Goal: Task Accomplishment & Management: Manage account settings

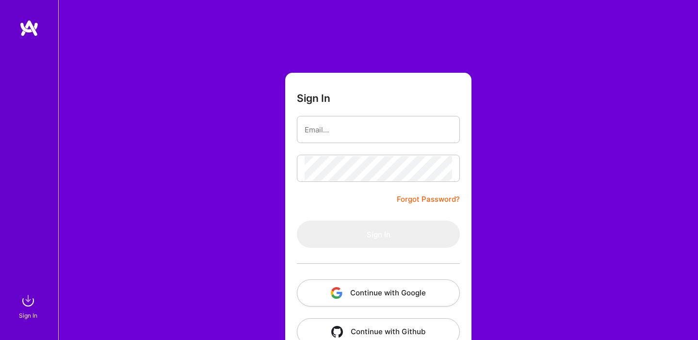
click at [386, 293] on button "Continue with Google" at bounding box center [378, 292] width 163 height 27
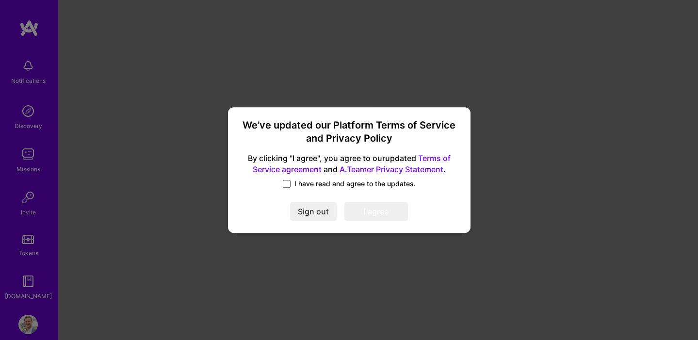
click at [290, 184] on span at bounding box center [287, 184] width 8 height 8
click at [0, 0] on input "I have read and agree to the updates." at bounding box center [0, 0] width 0 height 0
click at [389, 210] on button "I agree" at bounding box center [376, 211] width 64 height 19
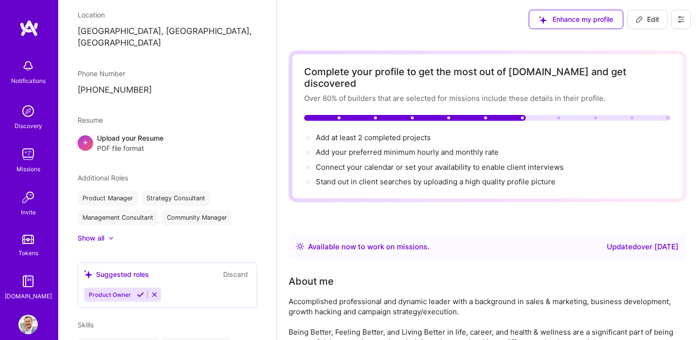
scroll to position [169, 0]
click at [94, 234] on div "Show all" at bounding box center [91, 239] width 27 height 10
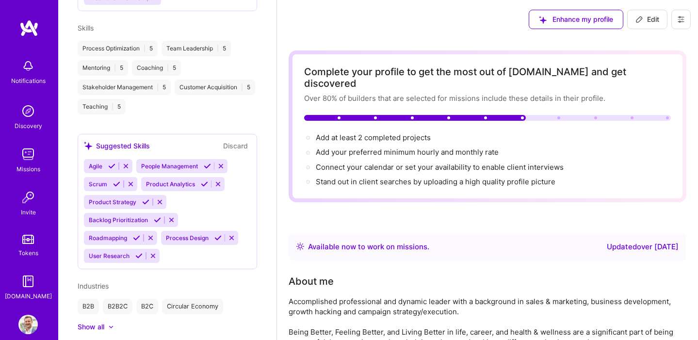
scroll to position [461, 0]
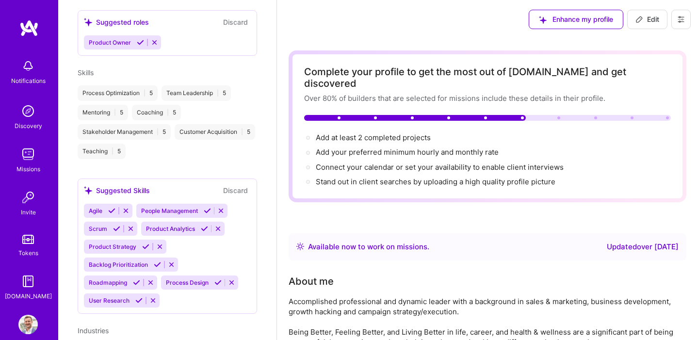
click at [113, 207] on icon at bounding box center [111, 210] width 7 height 7
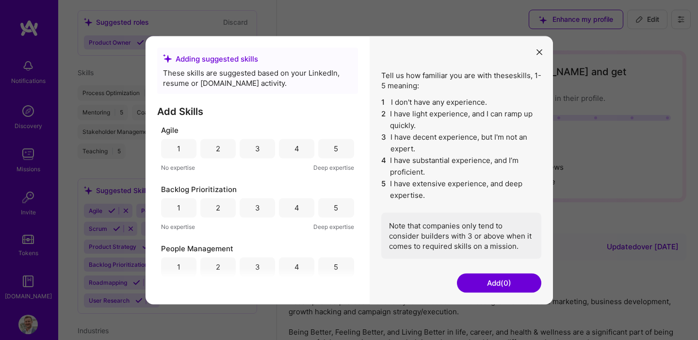
click at [335, 149] on div "5" at bounding box center [335, 148] width 35 height 19
click at [335, 266] on div "5" at bounding box center [335, 266] width 35 height 19
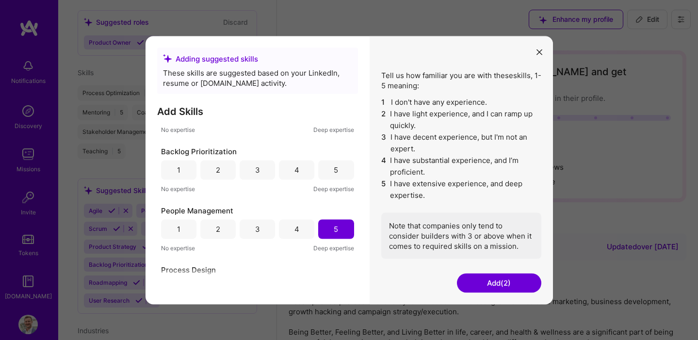
scroll to position [38, 0]
click at [294, 170] on div "4" at bounding box center [296, 169] width 5 height 10
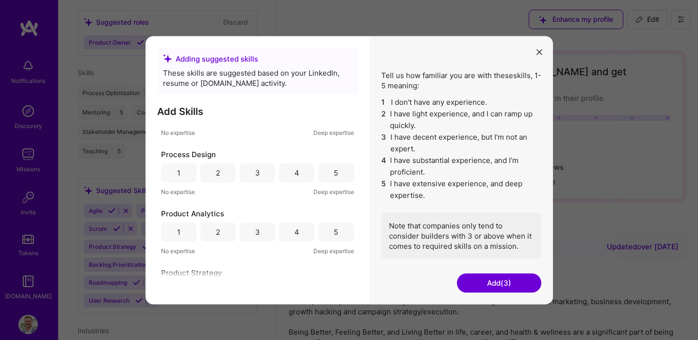
scroll to position [155, 0]
click at [296, 172] on div "4" at bounding box center [296, 170] width 35 height 19
click at [298, 231] on div "4" at bounding box center [296, 229] width 35 height 19
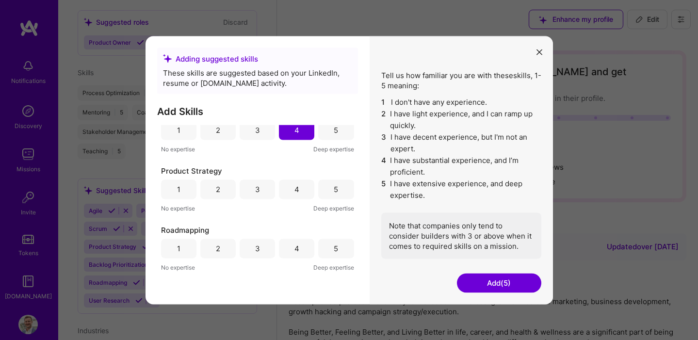
scroll to position [262, 0]
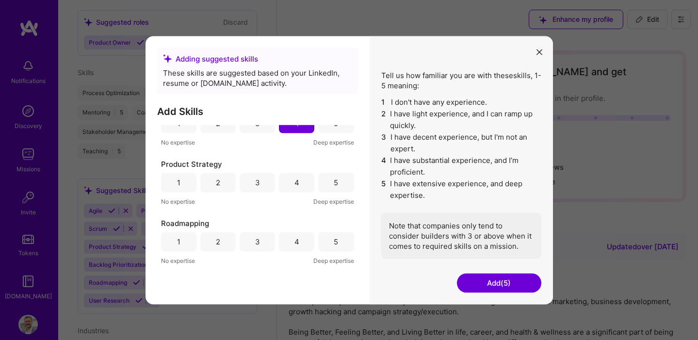
click at [294, 181] on div "4" at bounding box center [296, 183] width 5 height 10
click at [296, 245] on div "4" at bounding box center [296, 241] width 35 height 19
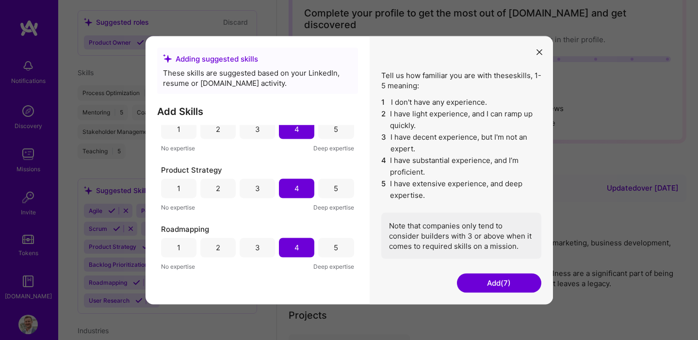
scroll to position [281, 0]
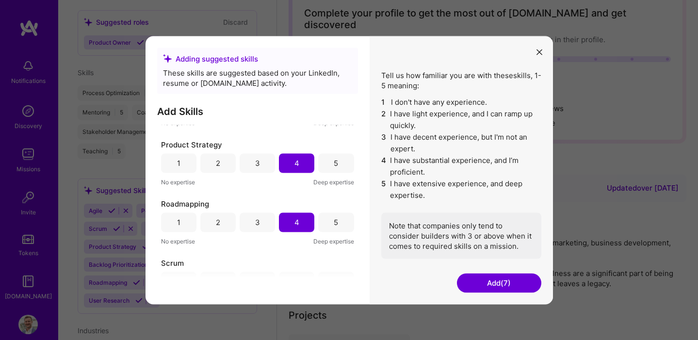
click at [334, 225] on div "5" at bounding box center [336, 222] width 4 height 10
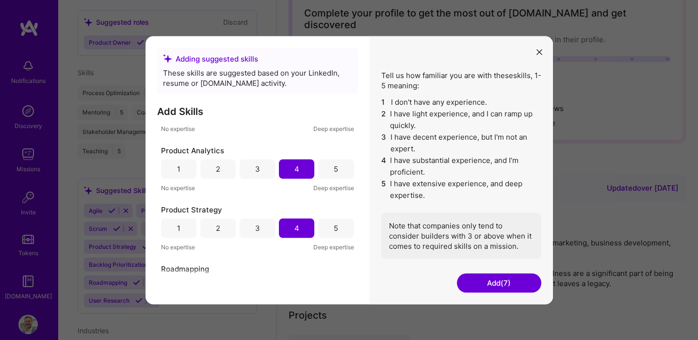
scroll to position [215, 0]
click at [334, 225] on div "5" at bounding box center [336, 229] width 4 height 10
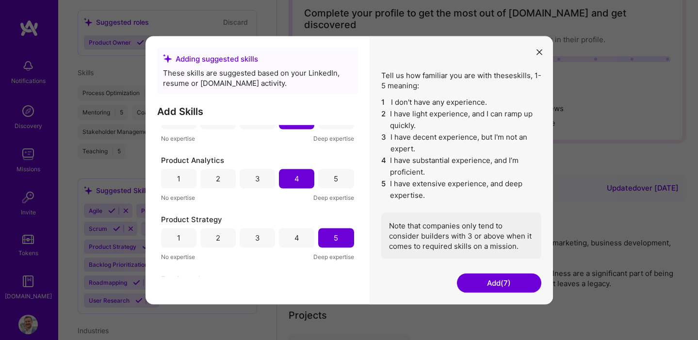
scroll to position [203, 0]
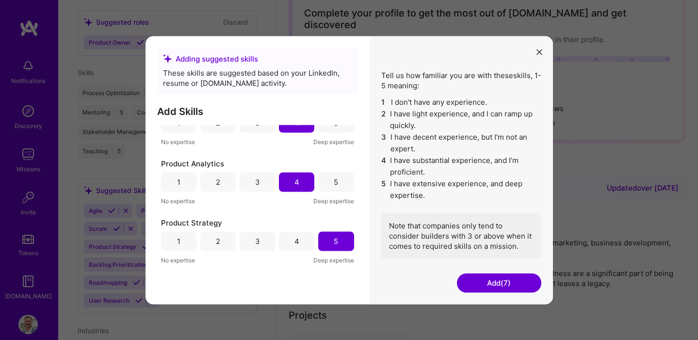
click at [334, 178] on div "5" at bounding box center [336, 182] width 4 height 10
click at [291, 183] on div "4" at bounding box center [296, 181] width 35 height 19
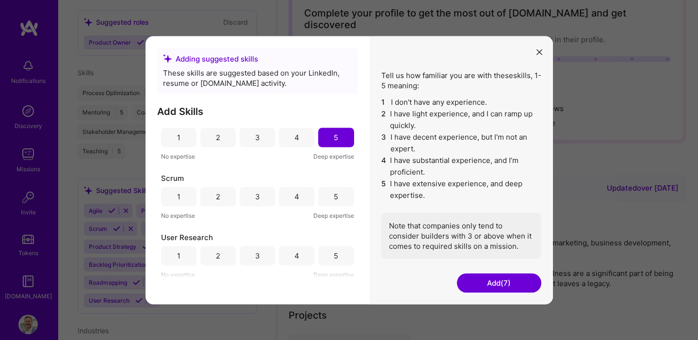
scroll to position [368, 0]
click at [216, 193] on div "2" at bounding box center [218, 195] width 4 height 10
click at [335, 251] on div "5" at bounding box center [335, 253] width 35 height 19
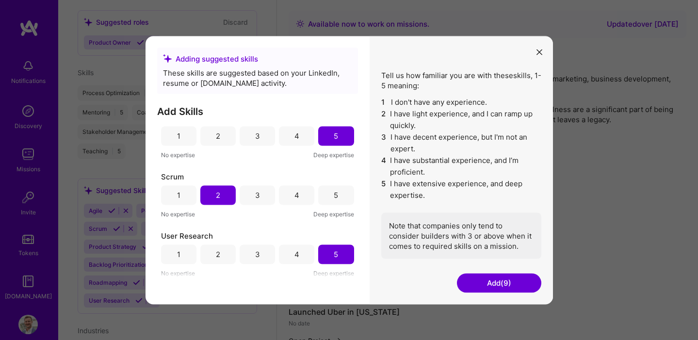
scroll to position [334, 0]
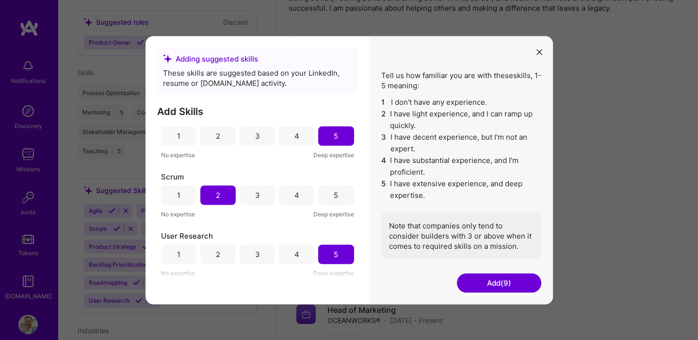
click at [523, 287] on button "Add (9)" at bounding box center [499, 282] width 84 height 19
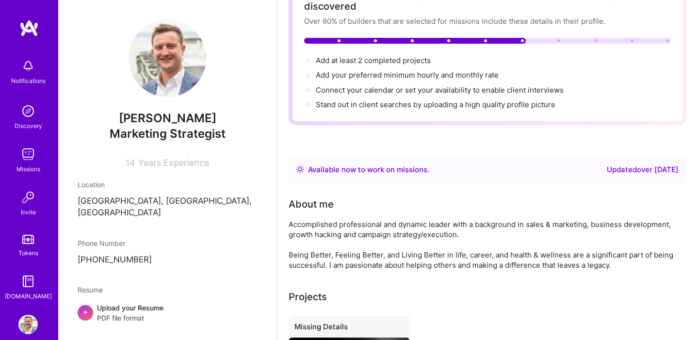
scroll to position [0, 0]
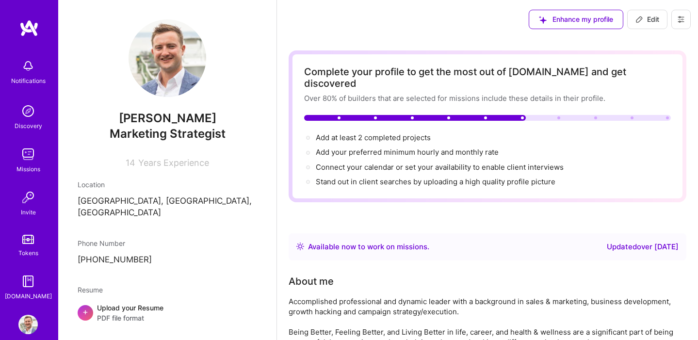
click at [686, 21] on button at bounding box center [680, 19] width 19 height 19
click at [654, 18] on span "Edit" at bounding box center [647, 20] width 24 height 10
select select "US"
select select "Right Now"
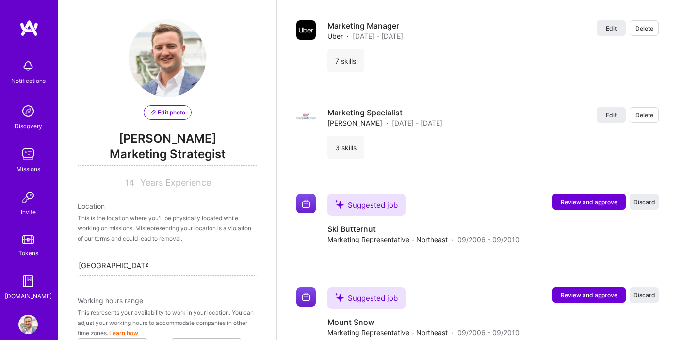
scroll to position [1693, 0]
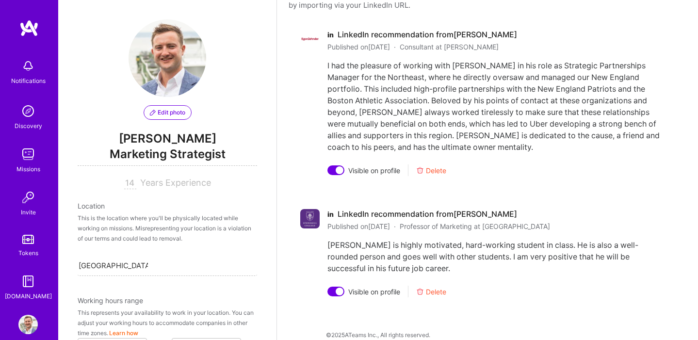
click at [30, 321] on img at bounding box center [27, 324] width 19 height 19
click at [24, 326] on img at bounding box center [27, 324] width 19 height 19
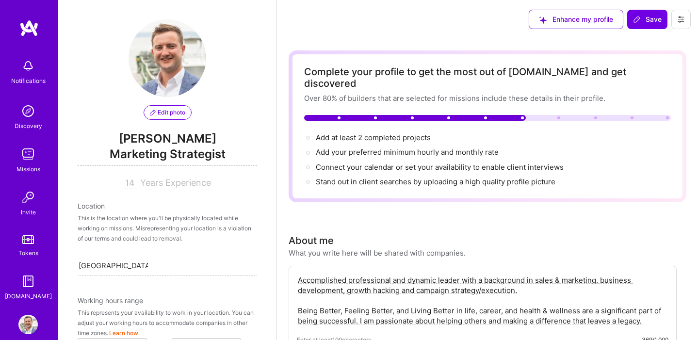
click at [683, 26] on button at bounding box center [680, 19] width 19 height 19
click at [652, 34] on button "Settings" at bounding box center [654, 41] width 73 height 25
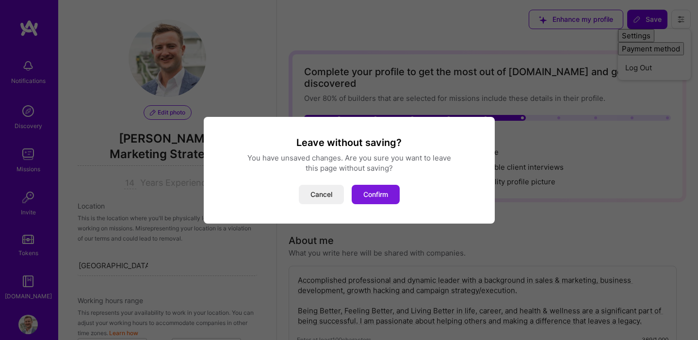
click at [389, 199] on button "Confirm" at bounding box center [376, 194] width 48 height 19
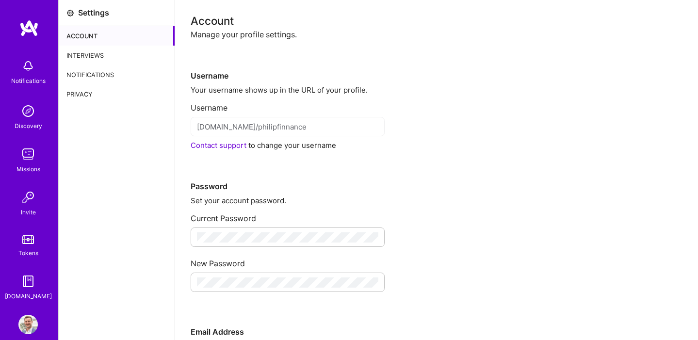
click at [92, 57] on div "Interviews" at bounding box center [117, 55] width 116 height 19
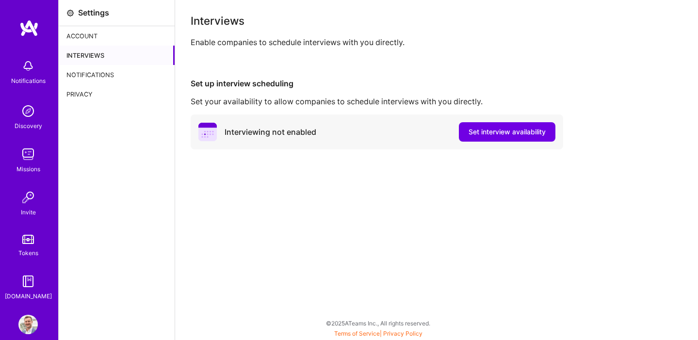
click at [93, 76] on div "Notifications" at bounding box center [117, 74] width 116 height 19
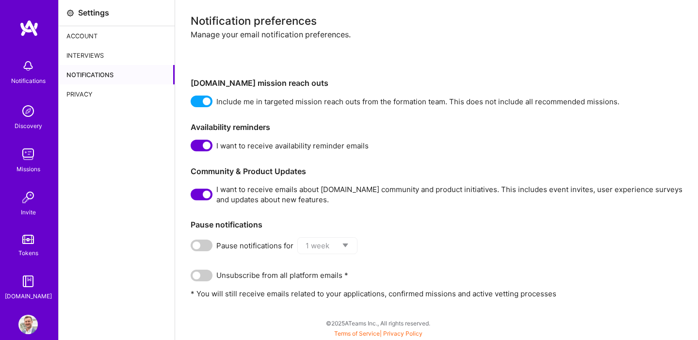
click at [198, 100] on span at bounding box center [202, 102] width 22 height 12
click at [193, 103] on input "checkbox" at bounding box center [193, 103] width 0 height 0
click at [198, 146] on span at bounding box center [202, 146] width 22 height 12
click at [193, 147] on input "checkbox" at bounding box center [193, 147] width 0 height 0
click at [200, 194] on span at bounding box center [202, 195] width 22 height 12
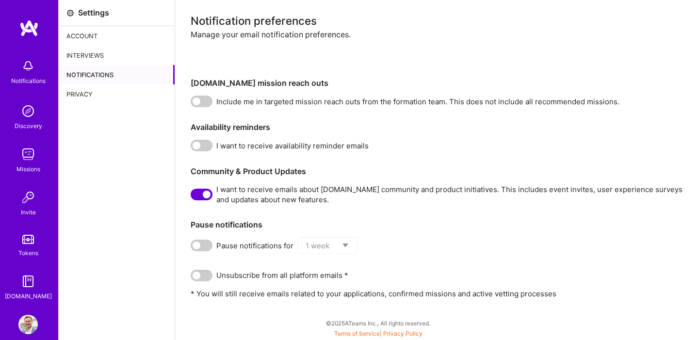
click at [193, 196] on input "checkbox" at bounding box center [193, 196] width 0 height 0
click at [94, 94] on div "Privacy" at bounding box center [117, 93] width 116 height 19
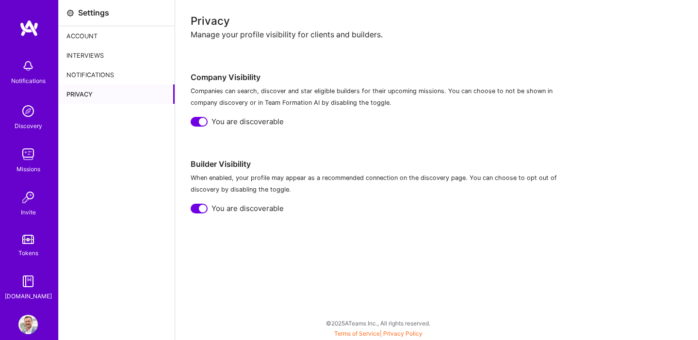
click at [95, 57] on div "Interviews" at bounding box center [117, 55] width 116 height 19
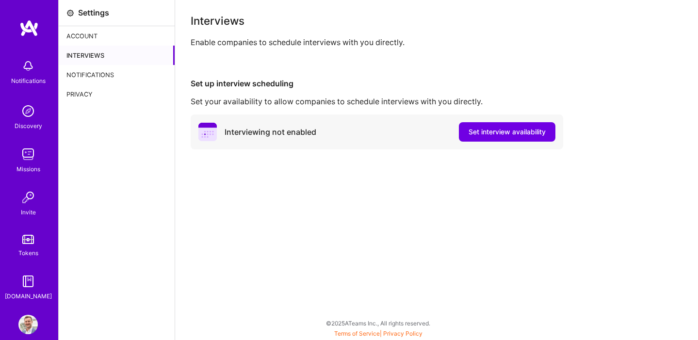
click at [85, 95] on div "Privacy" at bounding box center [117, 93] width 116 height 19
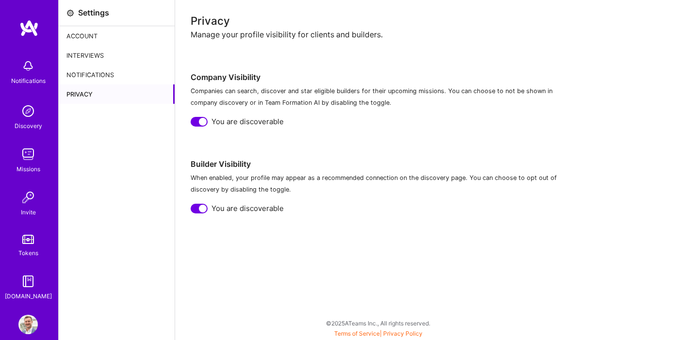
click at [197, 121] on div at bounding box center [199, 122] width 17 height 10
click at [197, 208] on div at bounding box center [199, 209] width 17 height 10
click at [98, 58] on div "Interviews" at bounding box center [117, 55] width 116 height 19
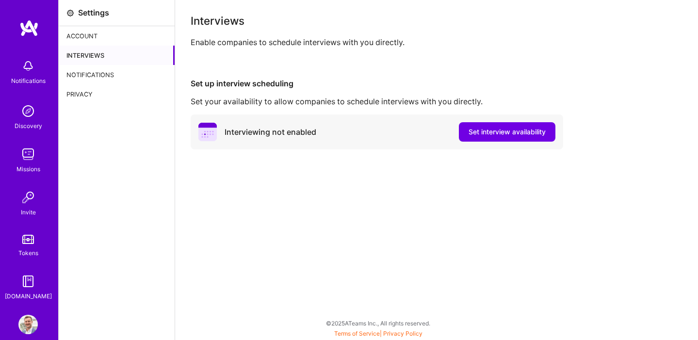
click at [84, 35] on div "Account" at bounding box center [117, 35] width 116 height 19
